Goal: Information Seeking & Learning: Learn about a topic

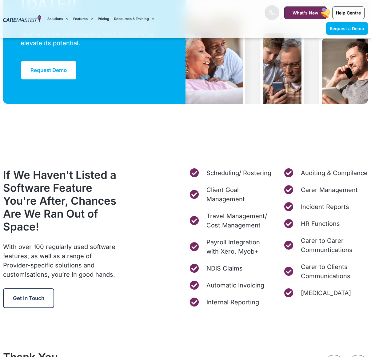
scroll to position [2276, 0]
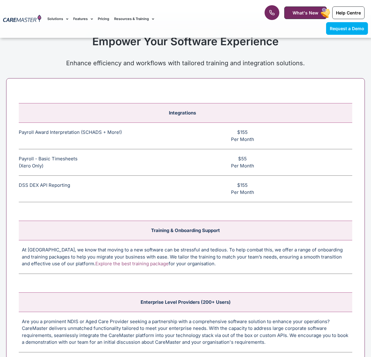
scroll to position [2154, 0]
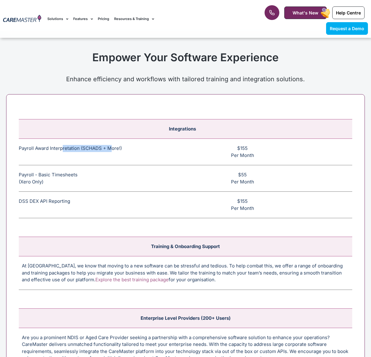
drag, startPoint x: 61, startPoint y: 148, endPoint x: 112, endPoint y: 149, distance: 50.1
click at [112, 149] on td "Payroll Award Interpretation (SCHADS + More!) The SCHADS Award interpretation e…" at bounding box center [79, 152] width 120 height 26
drag, startPoint x: 267, startPoint y: 155, endPoint x: 234, endPoint y: 146, distance: 34.0
click at [234, 146] on td "$155 Per Month" at bounding box center [245, 152] width 213 height 26
drag, startPoint x: 262, startPoint y: 182, endPoint x: 236, endPoint y: 172, distance: 27.6
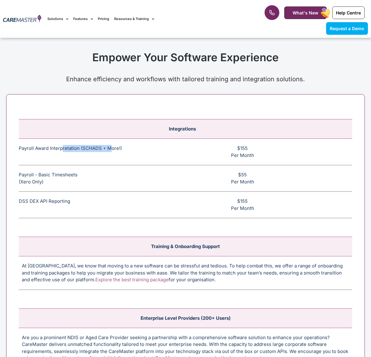
click at [236, 172] on td "$55 Per Month" at bounding box center [245, 178] width 213 height 26
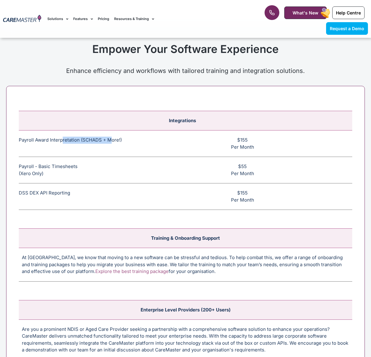
scroll to position [2166, 0]
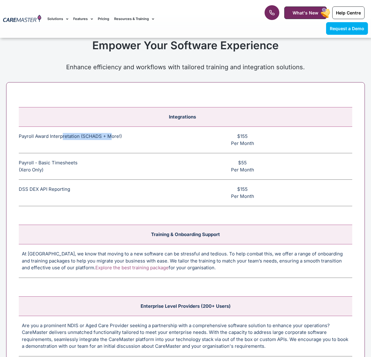
drag, startPoint x: 255, startPoint y: 196, endPoint x: 235, endPoint y: 184, distance: 24.2
click at [235, 184] on td "$155 Per Month" at bounding box center [245, 193] width 213 height 26
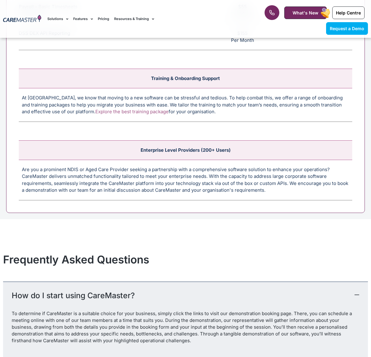
scroll to position [2335, 0]
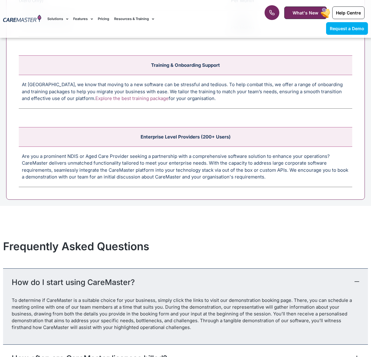
drag, startPoint x: 208, startPoint y: 102, endPoint x: 132, endPoint y: 85, distance: 77.1
click at [132, 85] on td "At CareMaster, we know that moving to a new software can be stressful and tedio…" at bounding box center [185, 92] width 333 height 34
click at [191, 171] on td "Are you a prominent NDIS or Aged Care Provider seeking a partnership with a com…" at bounding box center [185, 166] width 333 height 40
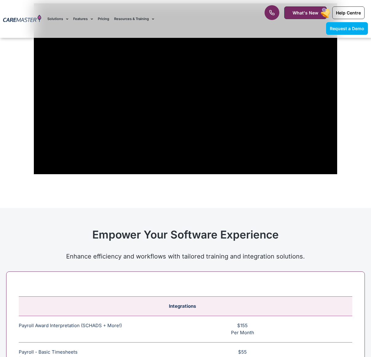
scroll to position [1803, 0]
